Goal: Transaction & Acquisition: Purchase product/service

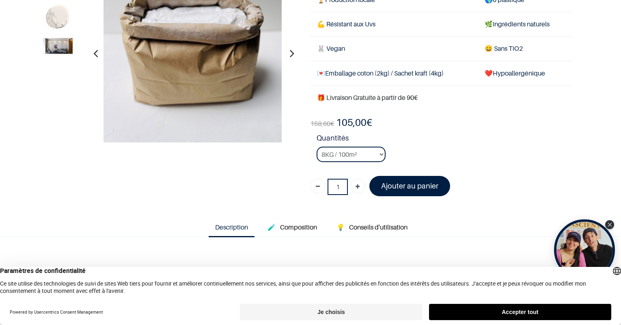
scroll to position [81, 0]
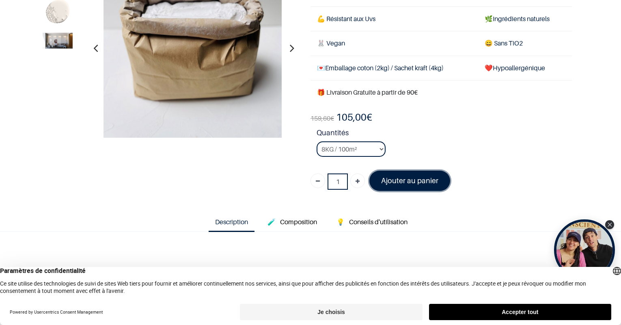
click at [408, 179] on font "Ajouter au panier" at bounding box center [409, 180] width 57 height 9
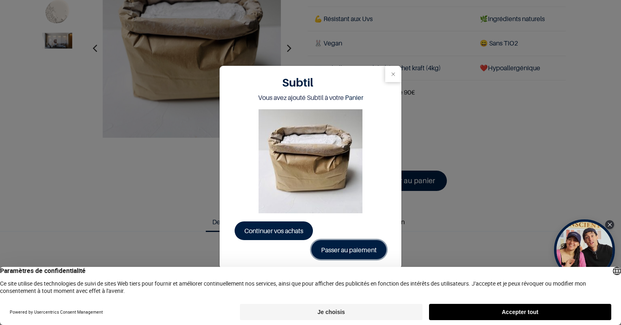
click at [334, 246] on link "Passer au paiement" at bounding box center [348, 249] width 75 height 19
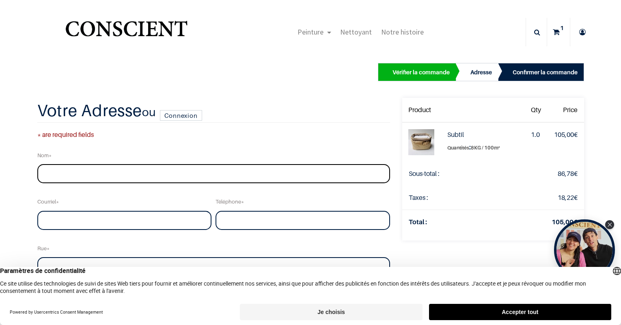
click at [78, 170] on input "text" at bounding box center [213, 173] width 353 height 19
type input "Elise Lardinois"
type input "elise.lardinois@gmail.com"
type input "0490218680"
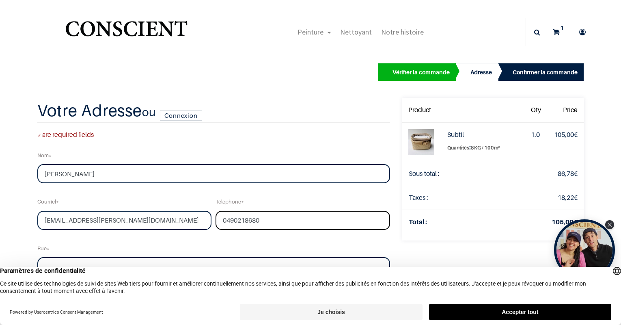
type input "Des Lawtays"
type input "18"
type input "Hamoir"
type input "4180"
select select "20"
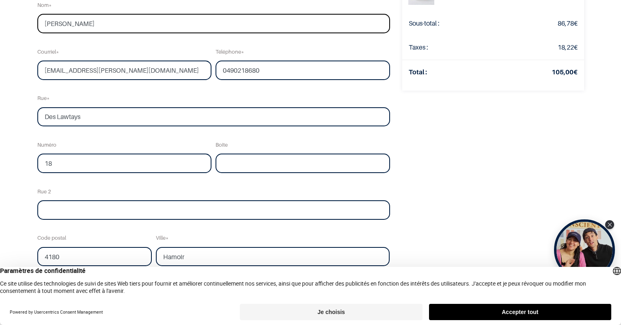
scroll to position [122, 0]
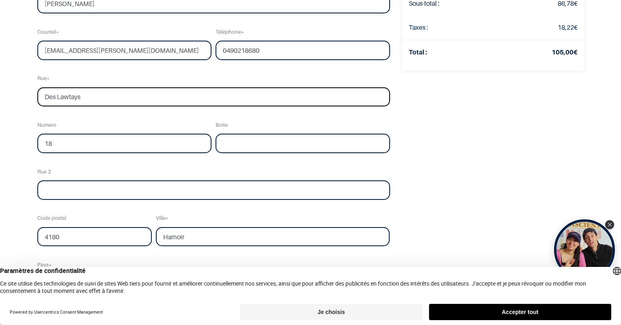
drag, startPoint x: 95, startPoint y: 99, endPoint x: 32, endPoint y: 99, distance: 62.9
click at [32, 99] on div "Votre Adresse ou Connexion * are required fields Nom Elise Lardinois Courriel e…" at bounding box center [213, 160] width 365 height 464
click at [59, 142] on input "18" at bounding box center [124, 143] width 175 height 19
type input "1"
click at [65, 91] on input "text" at bounding box center [213, 96] width 353 height 19
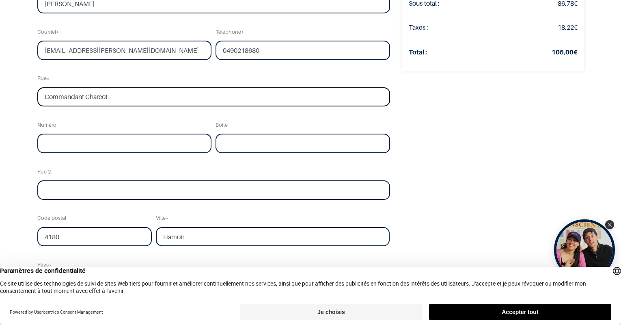
type input "Commandant Charcot"
click at [95, 144] on input "text" at bounding box center [124, 143] width 175 height 19
type input "39"
click at [59, 195] on input "text" at bounding box center [213, 189] width 353 height 19
drag, startPoint x: 81, startPoint y: 237, endPoint x: 21, endPoint y: 241, distance: 59.8
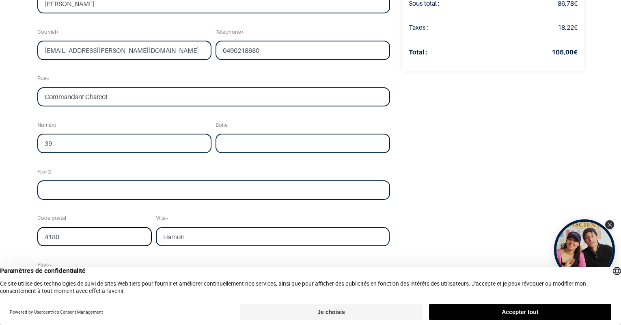
click at [21, 241] on div "Vérifier la commande Adresse Confirmer la commande Qty" at bounding box center [310, 136] width 621 height 517
type input "1070"
click at [169, 238] on input "Hamoir" at bounding box center [273, 236] width 234 height 19
type input "Anderlecht"
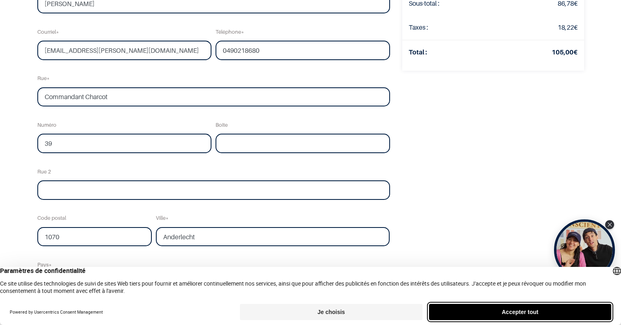
click at [509, 308] on button "Accepter tout" at bounding box center [520, 312] width 182 height 16
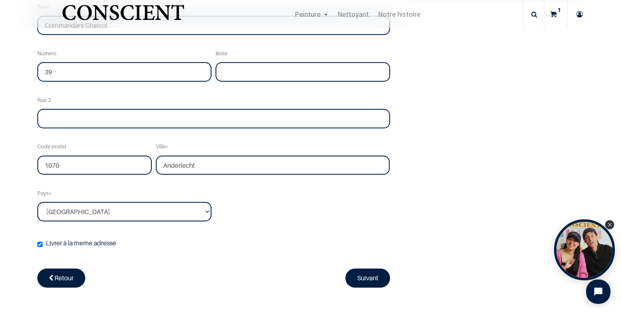
scroll to position [203, 0]
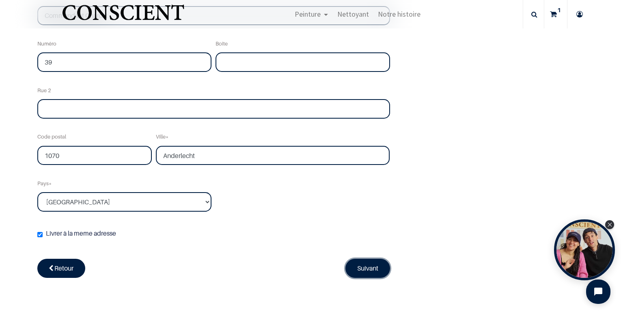
click at [345, 265] on link "Suivant" at bounding box center [367, 268] width 45 height 19
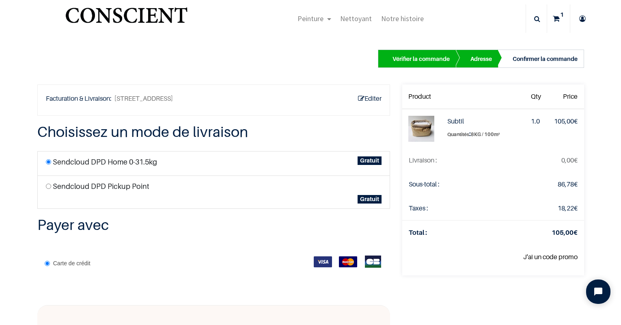
scroll to position [9, 0]
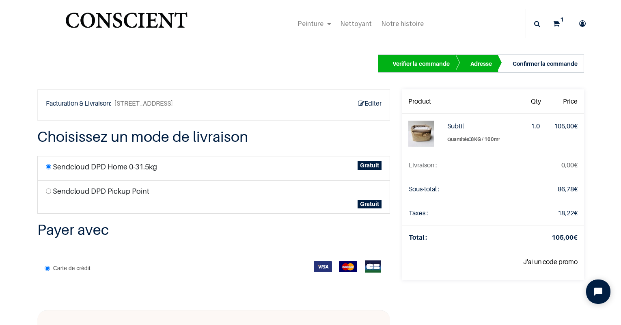
click at [100, 193] on label "Sendcloud DPD Pickup Point" at bounding box center [101, 190] width 97 height 11
radio input "true"
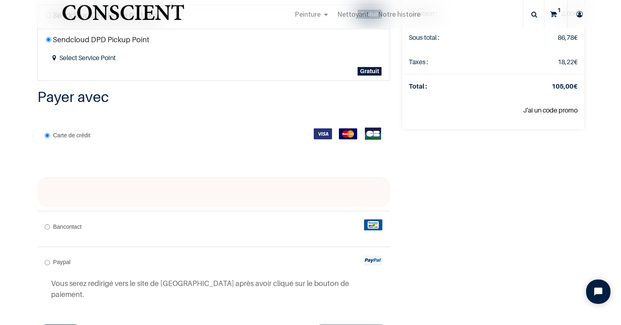
scroll to position [130, 0]
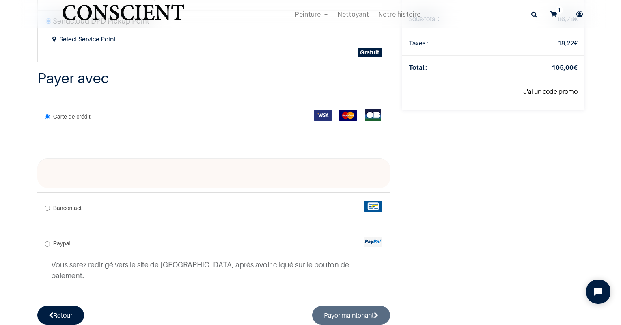
click at [132, 206] on div "Bancontact" at bounding box center [213, 208] width 353 height 32
radio input "true"
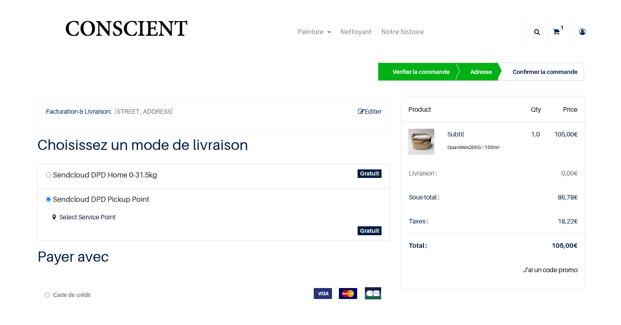
scroll to position [0, 0]
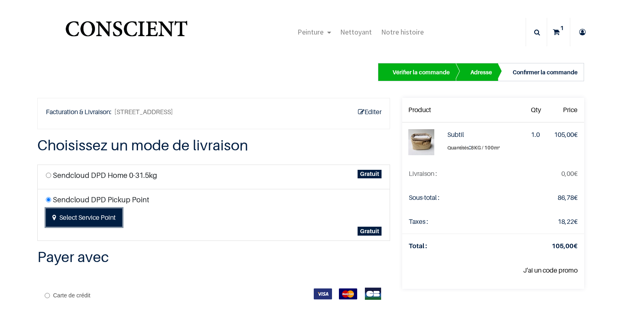
click at [91, 213] on button "Select Service Point" at bounding box center [84, 217] width 76 height 19
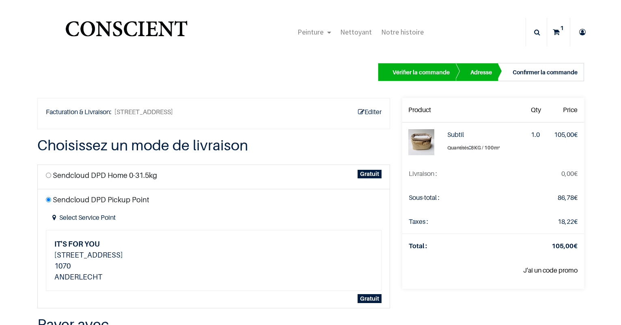
drag, startPoint x: 469, startPoint y: 147, endPoint x: 493, endPoint y: 147, distance: 23.9
click at [493, 147] on label "Quantités : 8KG / 100m²" at bounding box center [482, 147] width 71 height 11
click at [447, 150] on span "Quantités" at bounding box center [458, 147] width 22 height 6
click at [408, 144] on img at bounding box center [421, 142] width 26 height 26
drag, startPoint x: 452, startPoint y: 147, endPoint x: 494, endPoint y: 149, distance: 42.6
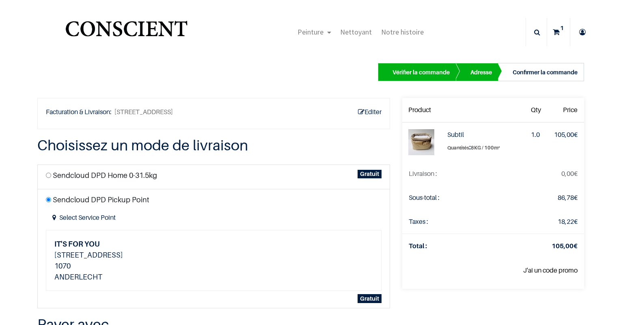
click at [494, 149] on label "Quantités : 8KG / 100m²" at bounding box center [482, 147] width 71 height 11
click at [472, 151] on label "Quantités : 8KG / 100m²" at bounding box center [482, 147] width 71 height 11
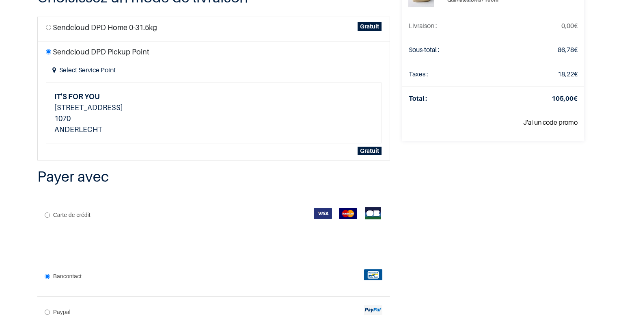
scroll to position [192, 0]
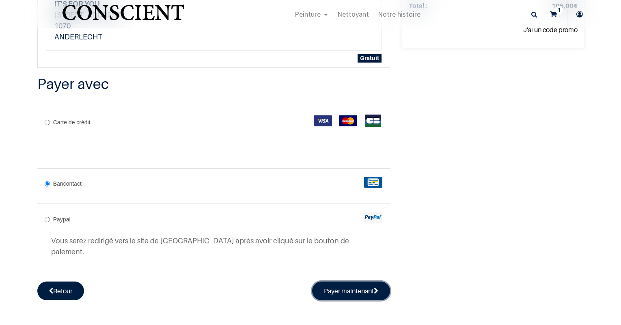
click at [350, 281] on button "Payer maintenant" at bounding box center [351, 290] width 78 height 19
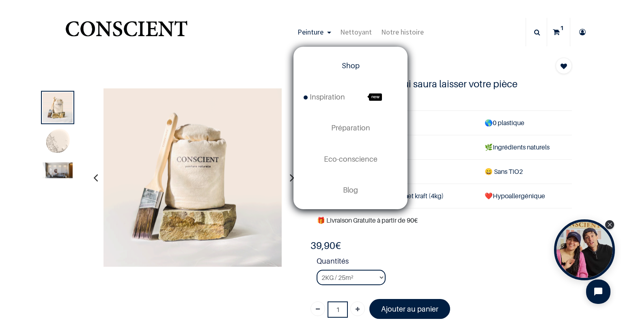
click at [352, 68] on span "Shop" at bounding box center [351, 65] width 18 height 9
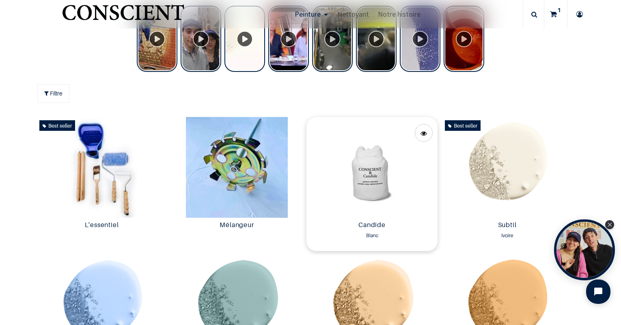
scroll to position [366, 0]
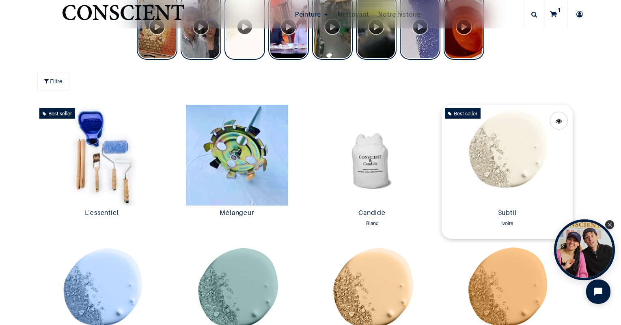
click at [498, 157] on img at bounding box center [507, 155] width 131 height 101
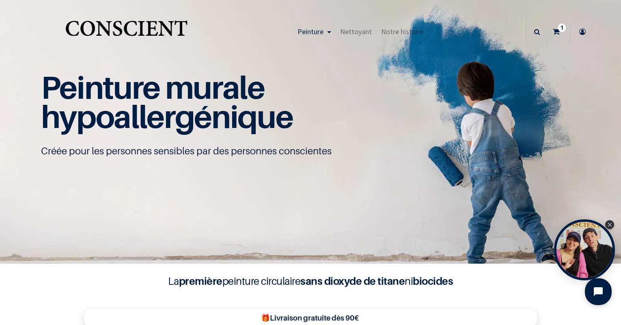
click at [597, 292] on icon "Open chat widget" at bounding box center [603, 291] width 13 height 13
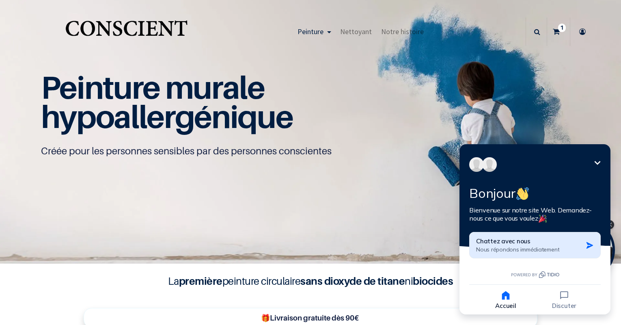
click at [506, 242] on span "Chattez avec nous" at bounding box center [503, 241] width 54 height 8
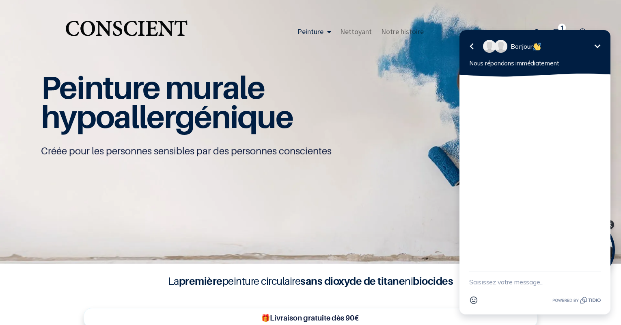
click at [489, 282] on textarea "New message" at bounding box center [534, 281] width 131 height 21
type textarea "Bonjour, si je n'ai pas de mélangeur électrique pour la peinture, ça fonctionne…"
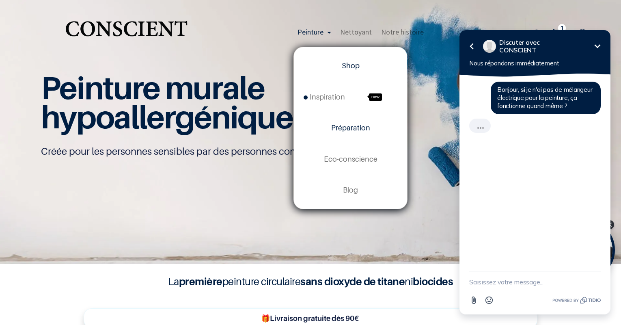
click at [336, 123] on span "Préparation" at bounding box center [350, 127] width 39 height 9
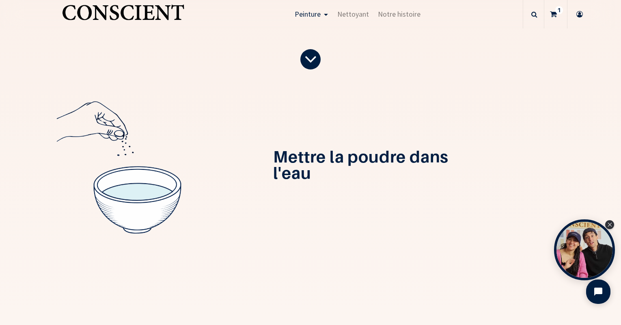
scroll to position [284, 0]
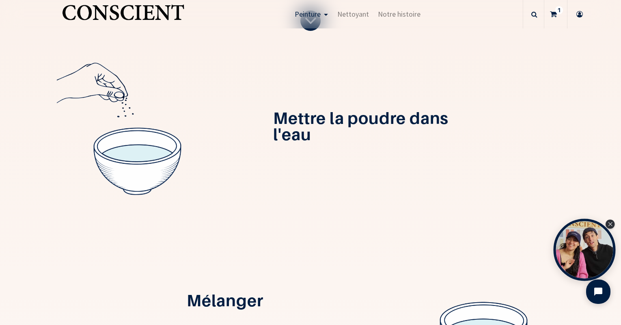
click at [586, 254] on div "Open Tolstoy widget" at bounding box center [585, 250] width 62 height 62
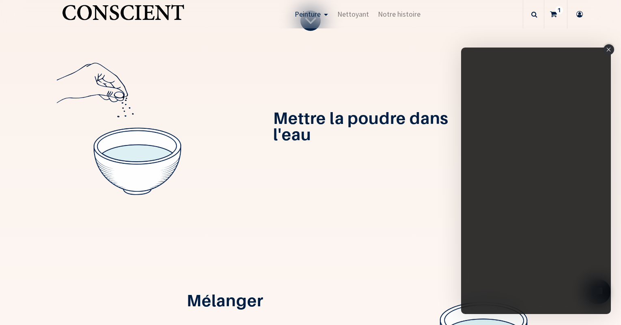
click at [607, 49] on icon "Close" at bounding box center [608, 49] width 4 height 4
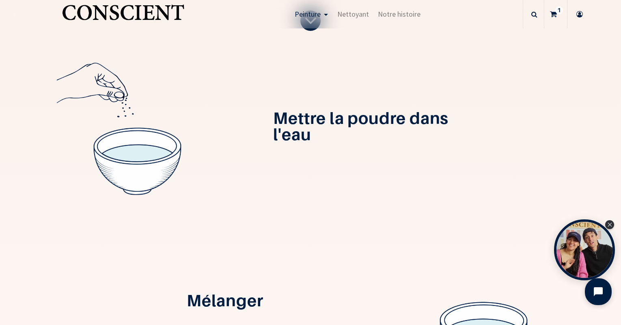
click at [598, 299] on button "Open chat widget" at bounding box center [598, 291] width 27 height 27
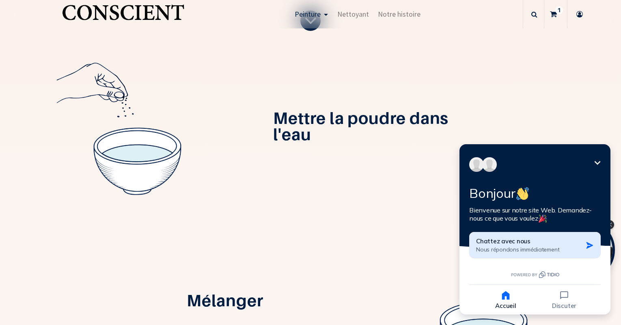
click at [502, 248] on span "Nous répondons immédiatement" at bounding box center [517, 249] width 83 height 7
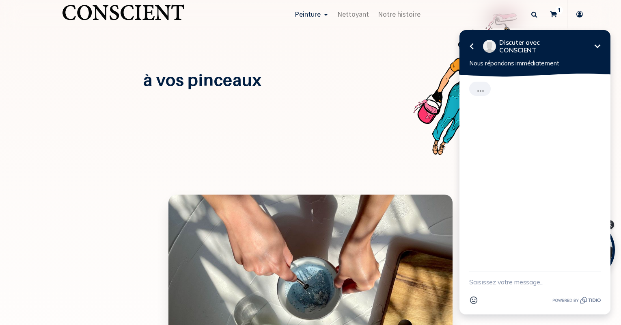
scroll to position [933, 0]
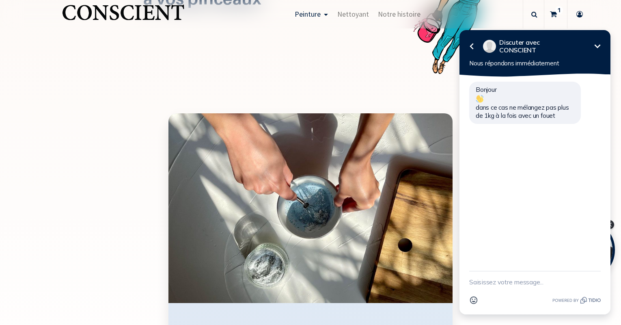
click at [525, 284] on textarea "New message" at bounding box center [534, 281] width 131 height 21
type textarea "Ok merci !"
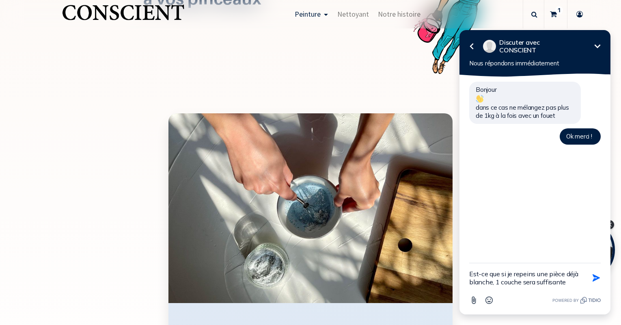
type textarea "Est-ce que si je repeins une pièce déjà blanche, 1 couche sera suffisante ?"
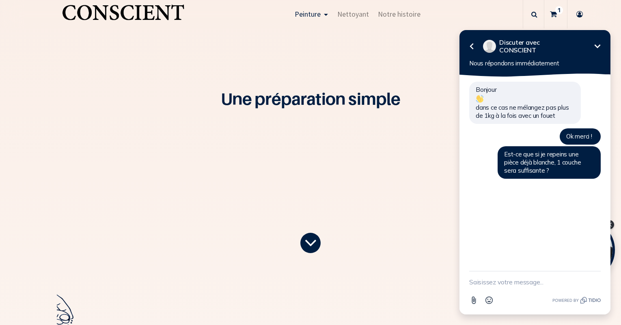
scroll to position [0, 0]
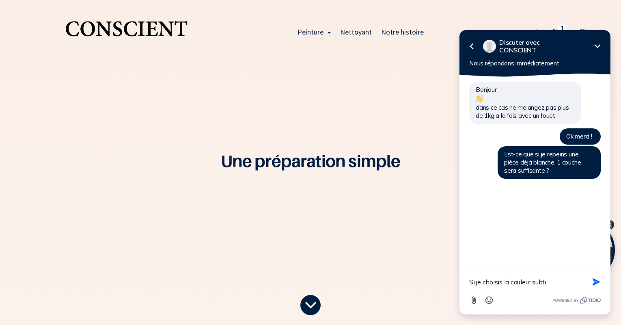
type textarea "Si je choisis la couleur subtil"
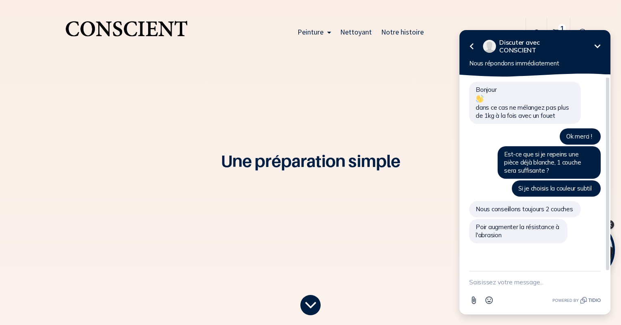
click at [497, 235] on span "Poir augmenter la résistance à l'abrasion" at bounding box center [518, 231] width 85 height 16
click at [599, 44] on icon "Réduire" at bounding box center [598, 46] width 10 height 10
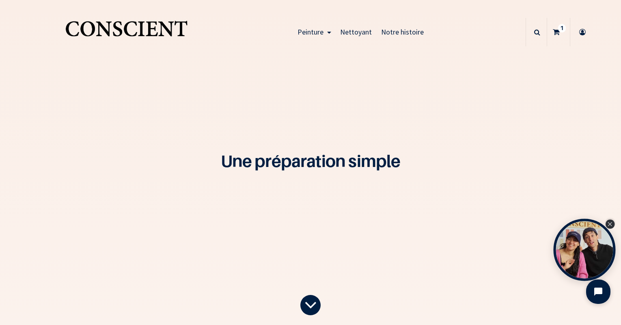
click at [611, 223] on icon "Close Tolstoy widget" at bounding box center [610, 224] width 4 height 4
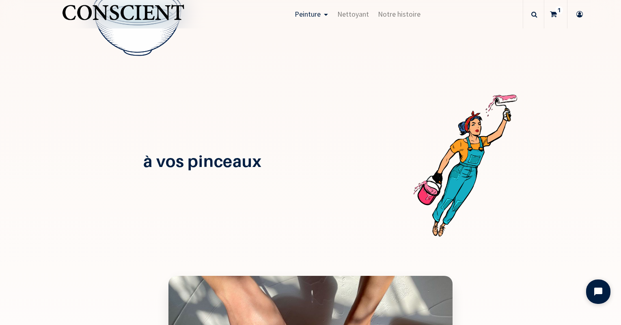
scroll to position [893, 0]
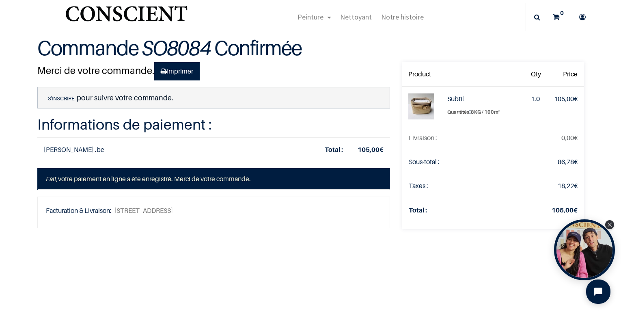
scroll to position [41, 0]
